Goal: Information Seeking & Learning: Learn about a topic

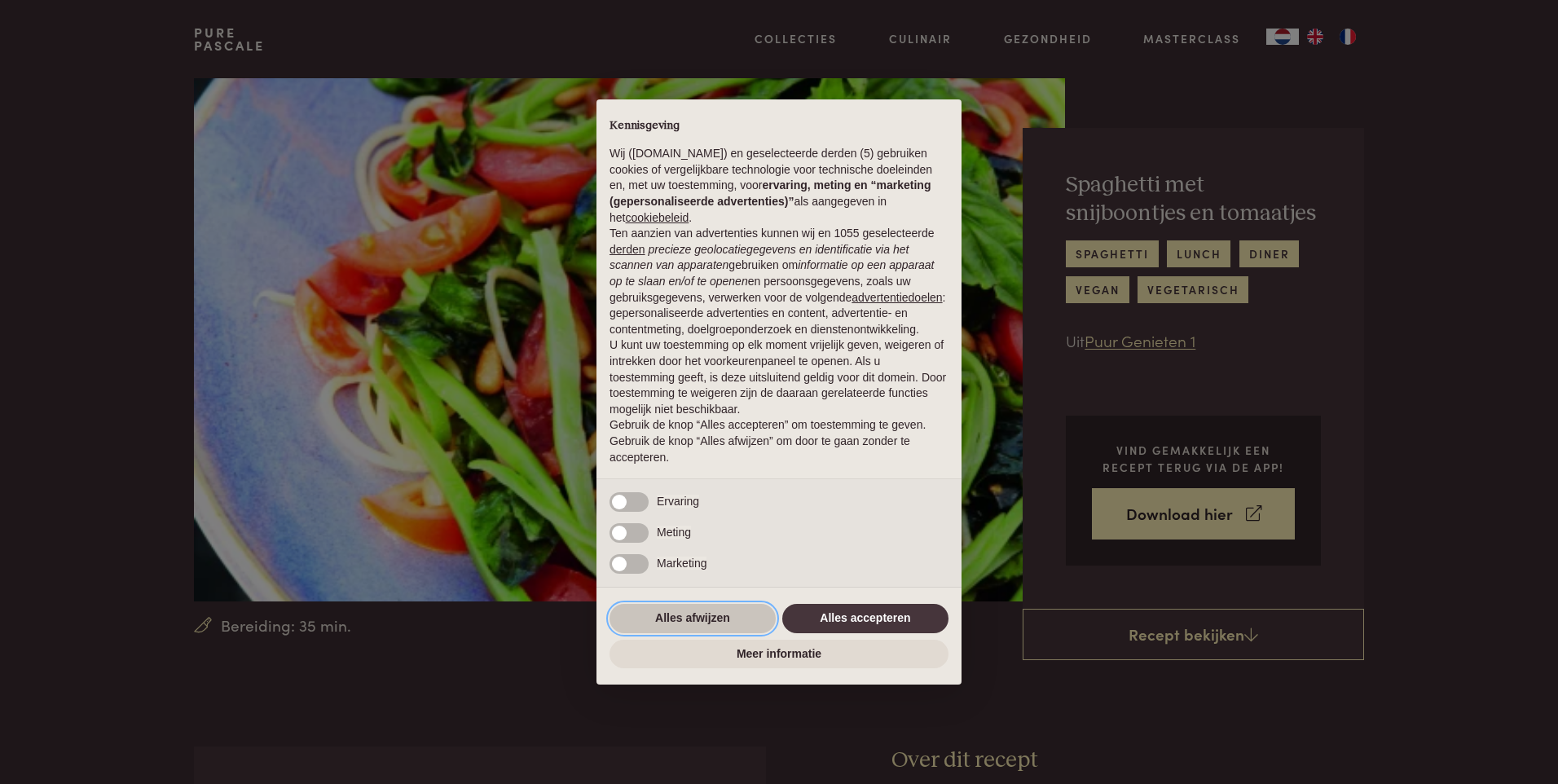
click at [674, 616] on button "Alles afwijzen" at bounding box center [692, 618] width 166 height 29
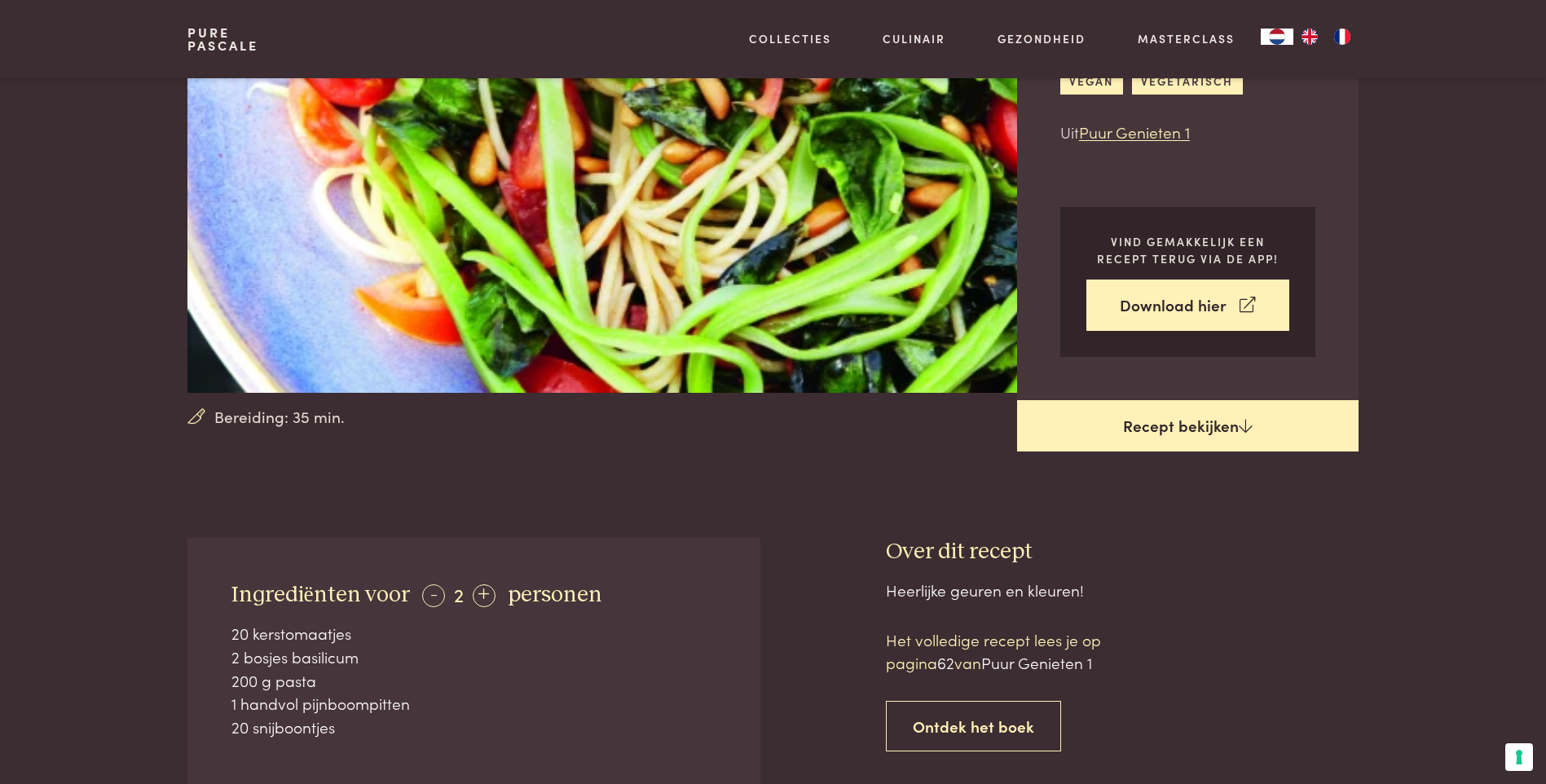
click at [1247, 433] on link "Recept bekijken" at bounding box center [1187, 426] width 341 height 52
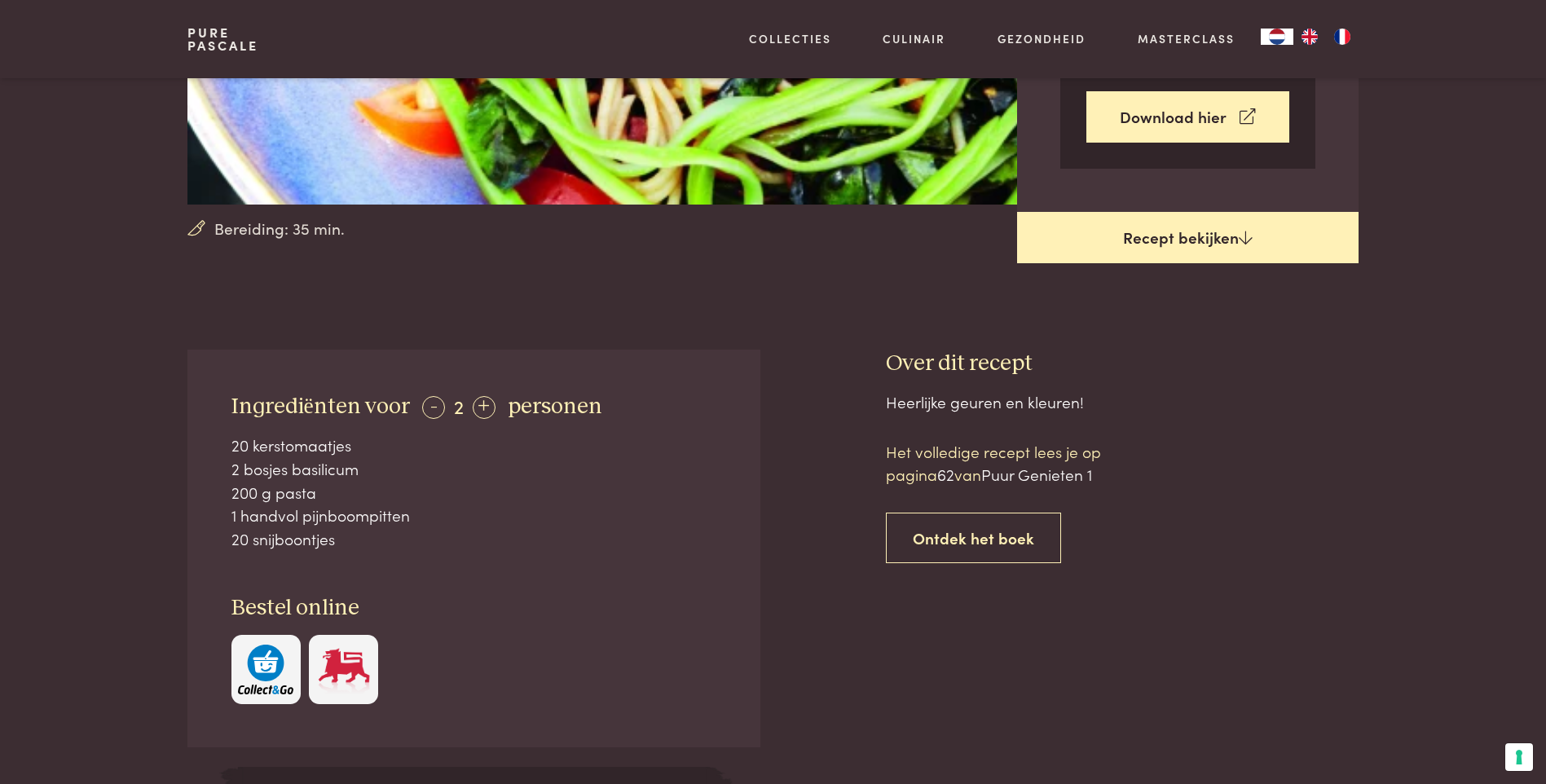
scroll to position [398, 0]
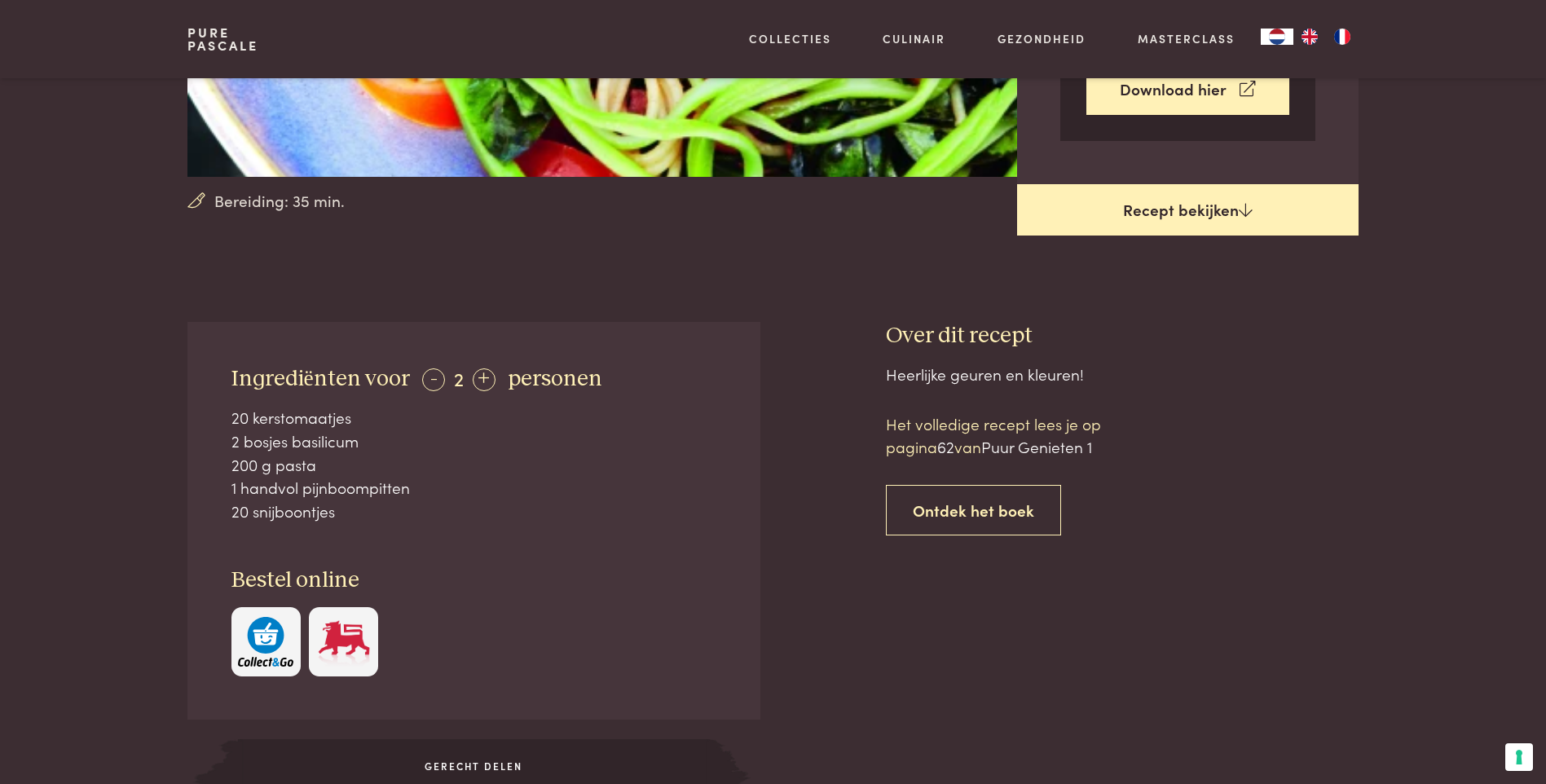
click at [1216, 222] on link "Recept bekijken" at bounding box center [1187, 210] width 341 height 52
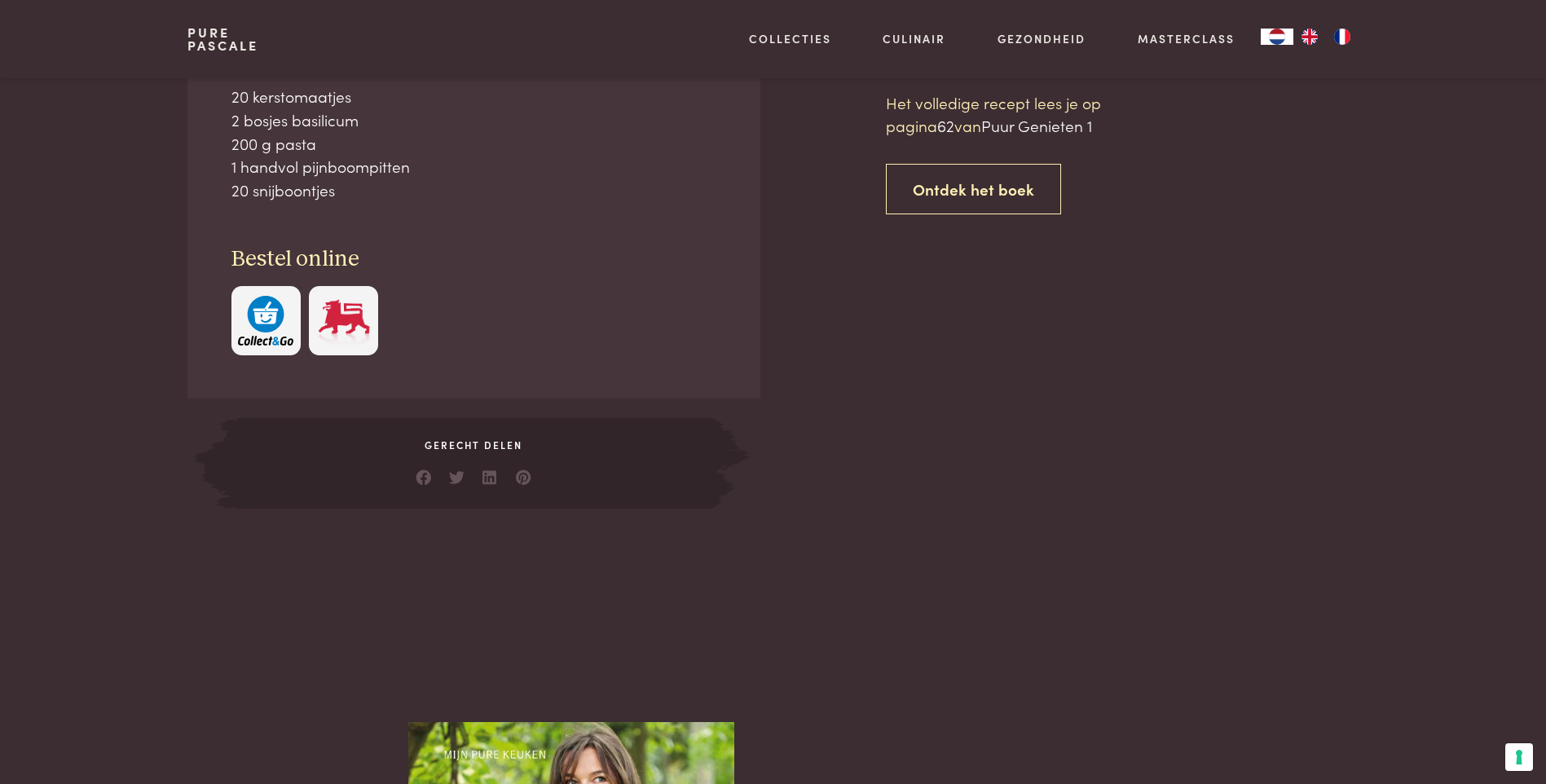
scroll to position [746, 0]
